Goal: Transaction & Acquisition: Purchase product/service

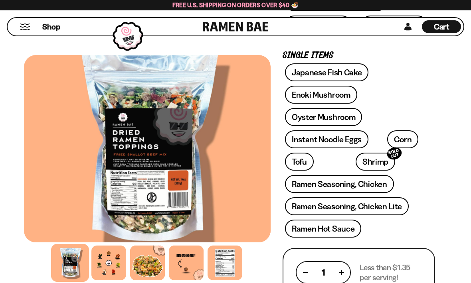
scroll to position [291, 0]
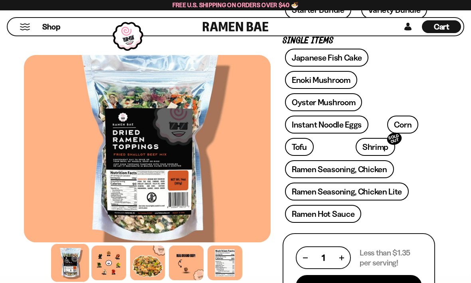
click at [458, 210] on div "FADCB6FD-DFAB-4417-9F21-029242090B77 FADCB6FD-DFAB-4417-9F21-029242090B77 8 rev…" at bounding box center [235, 278] width 471 height 1034
click at [393, 283] on button "Add To Cart - $31.99" at bounding box center [359, 288] width 126 height 26
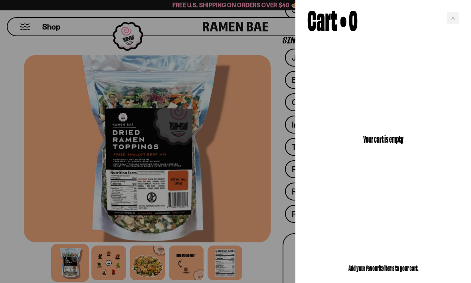
click at [241, 231] on div at bounding box center [235, 141] width 471 height 283
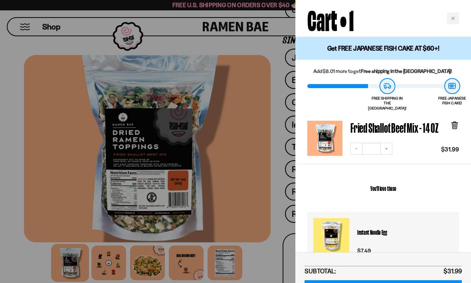
click at [377, 227] on h3 "Instant Noodle Egg" at bounding box center [405, 232] width 96 height 28
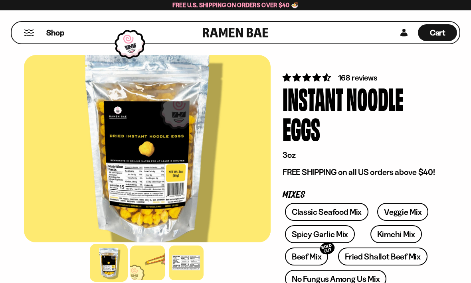
click at [25, 39] on div "Shop" at bounding box center [108, 33] width 189 height 22
click at [54, 32] on span "Shop" at bounding box center [55, 33] width 18 height 11
click at [33, 32] on button "Mobile Menu Trigger" at bounding box center [29, 33] width 11 height 7
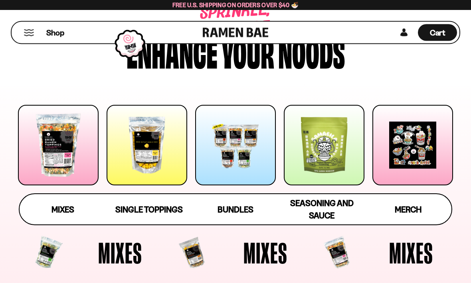
scroll to position [47, 0]
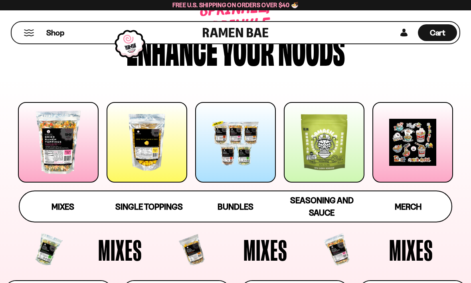
click at [153, 212] on span "Single Toppings" at bounding box center [148, 207] width 67 height 10
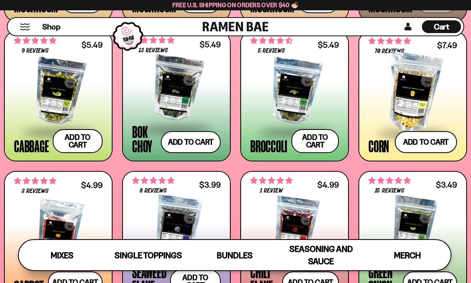
scroll to position [1044, 0]
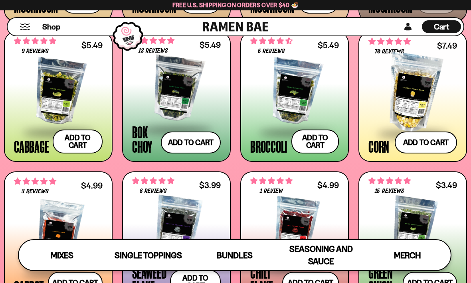
click at [408, 111] on div at bounding box center [412, 93] width 89 height 80
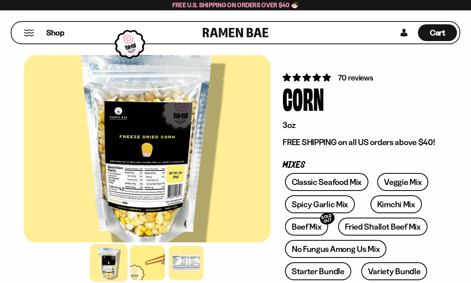
click at [27, 35] on button "Mobile Menu Trigger" at bounding box center [29, 33] width 11 height 7
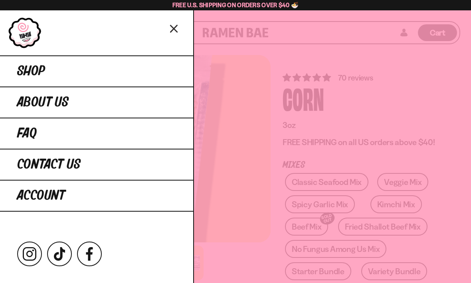
click at [60, 72] on link "Shop" at bounding box center [96, 70] width 193 height 31
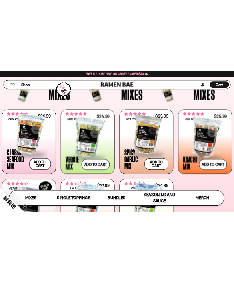
scroll to position [230, 0]
